Goal: Check status

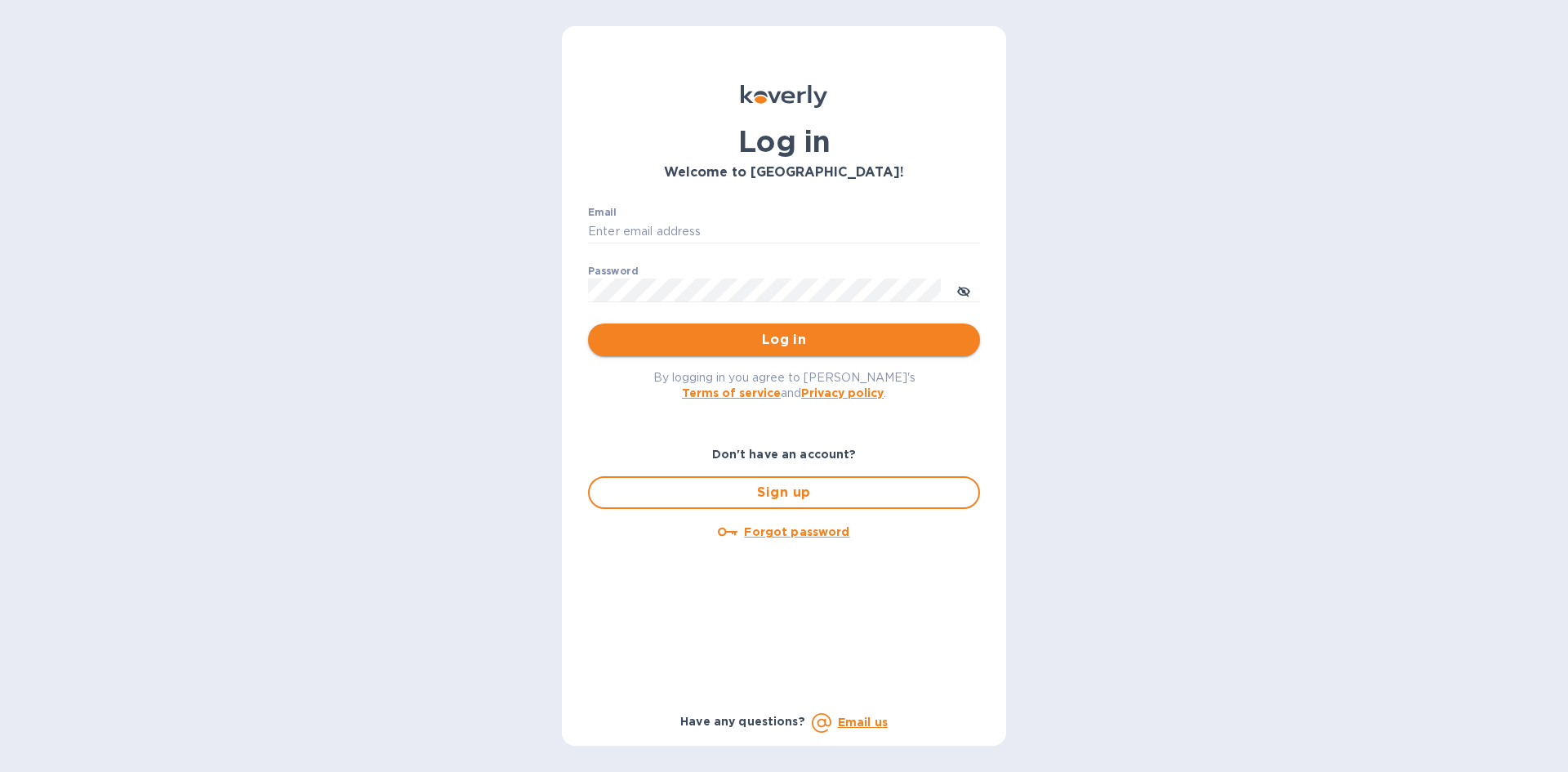
type input "mizy@simpleforwarding.com"
click at [841, 349] on span "Log in" at bounding box center [783, 340] width 366 height 20
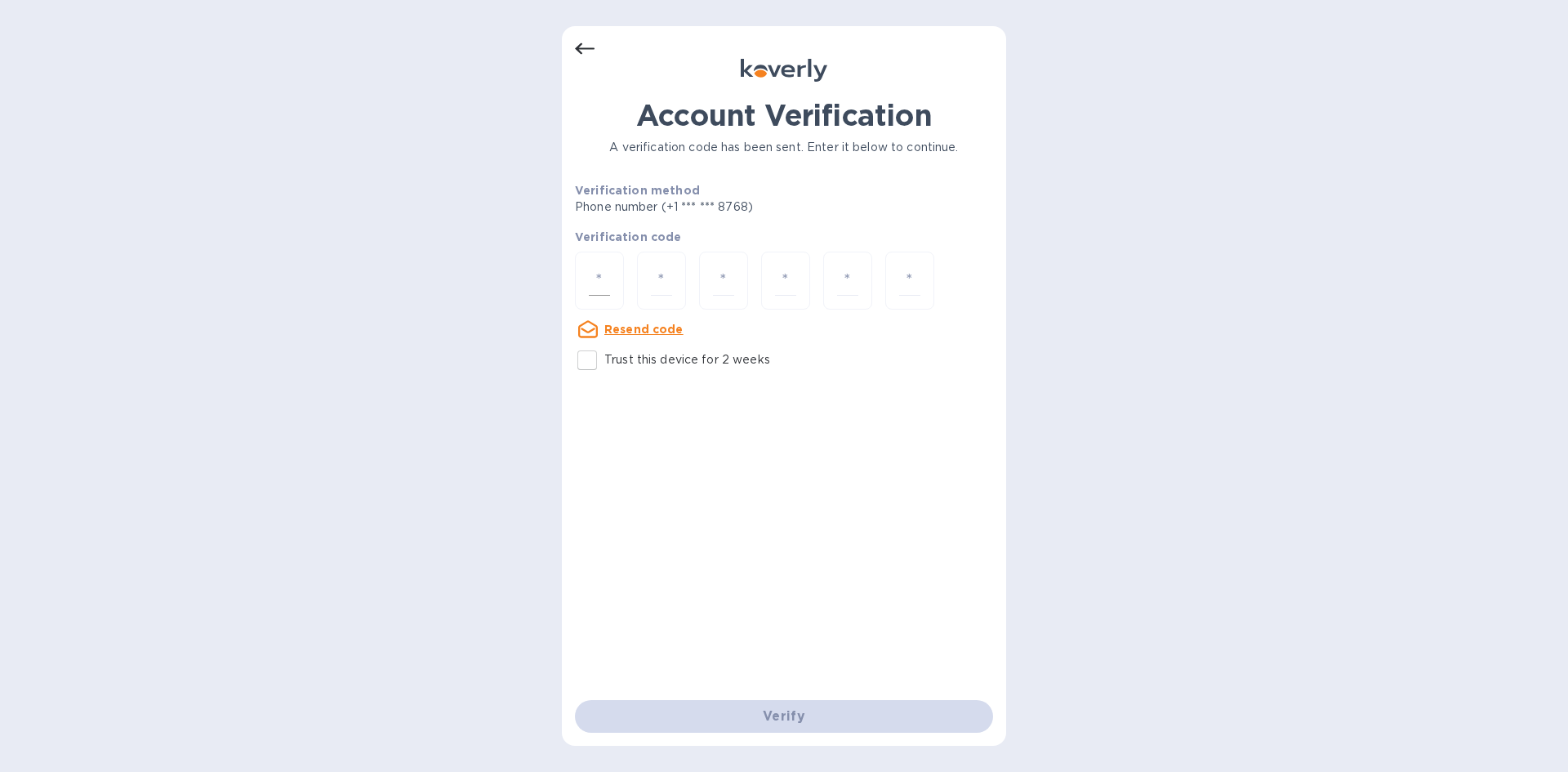
click at [584, 276] on div at bounding box center [599, 281] width 49 height 58
paste input "1"
type input "1"
type input "5"
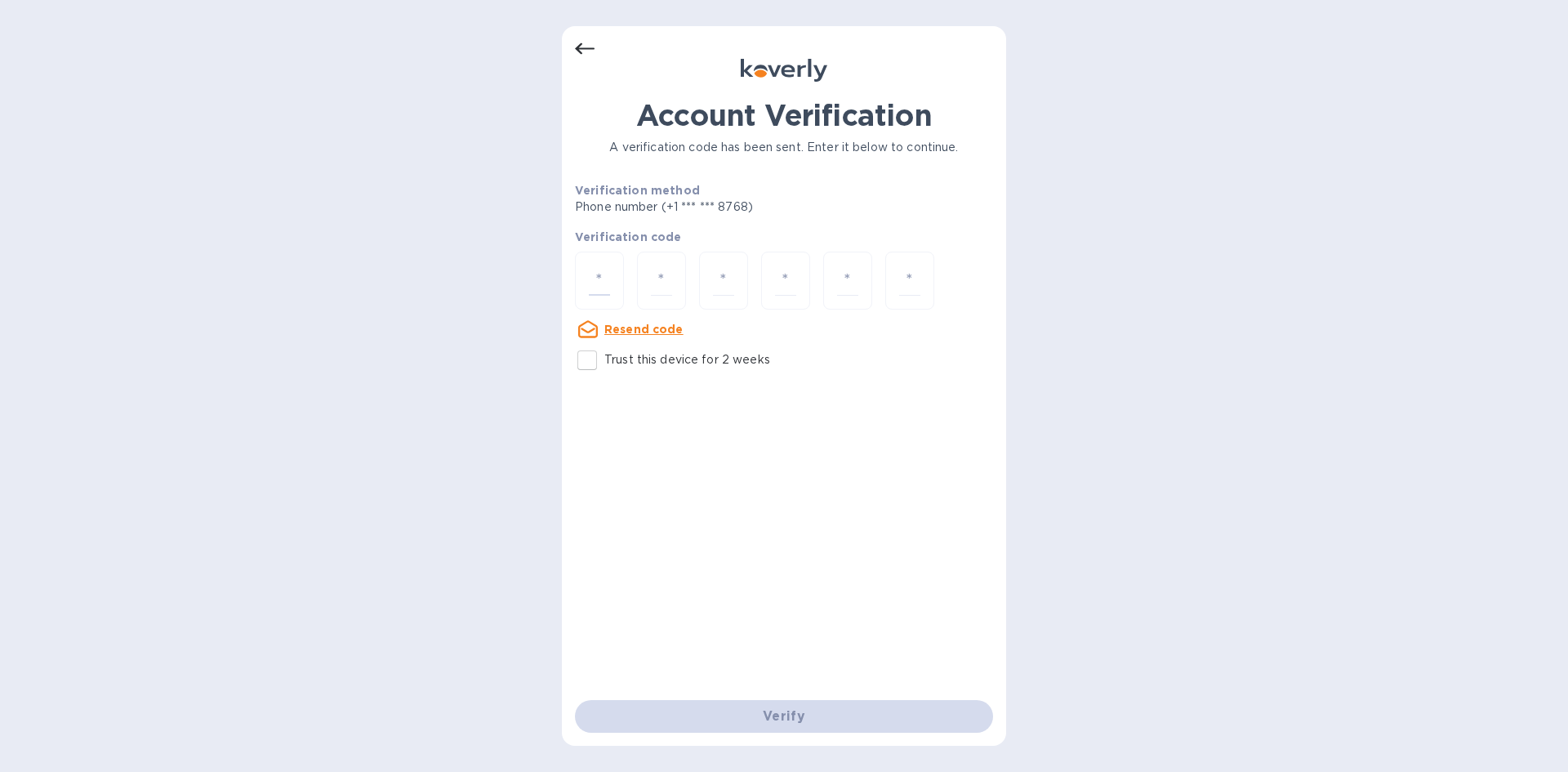
type input "1"
type input "4"
type input "1"
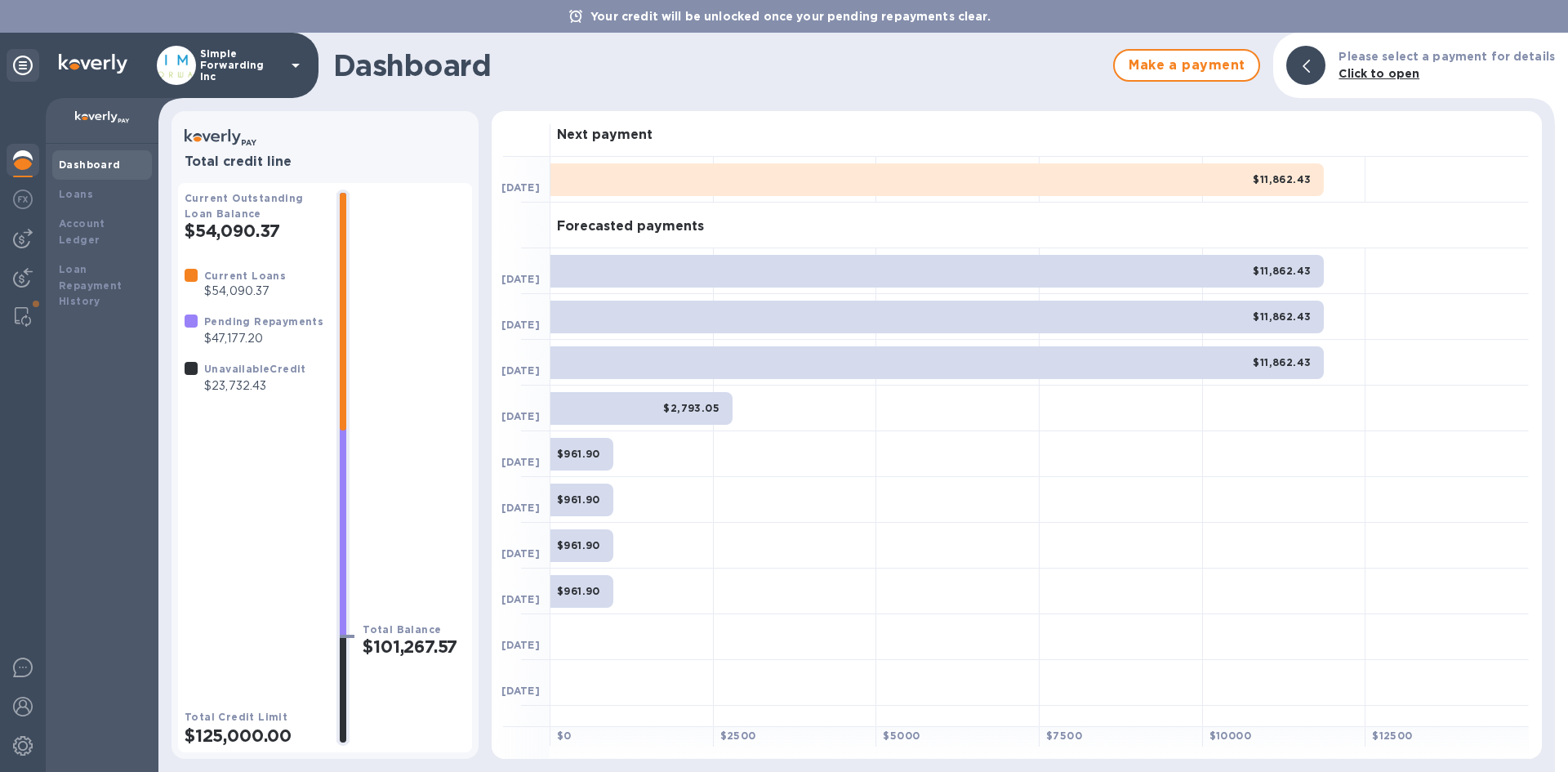
click at [635, 20] on b "Your credit will be unlocked once your pending repayments clear." at bounding box center [790, 15] width 400 height 13
